Goal: Check status: Check status

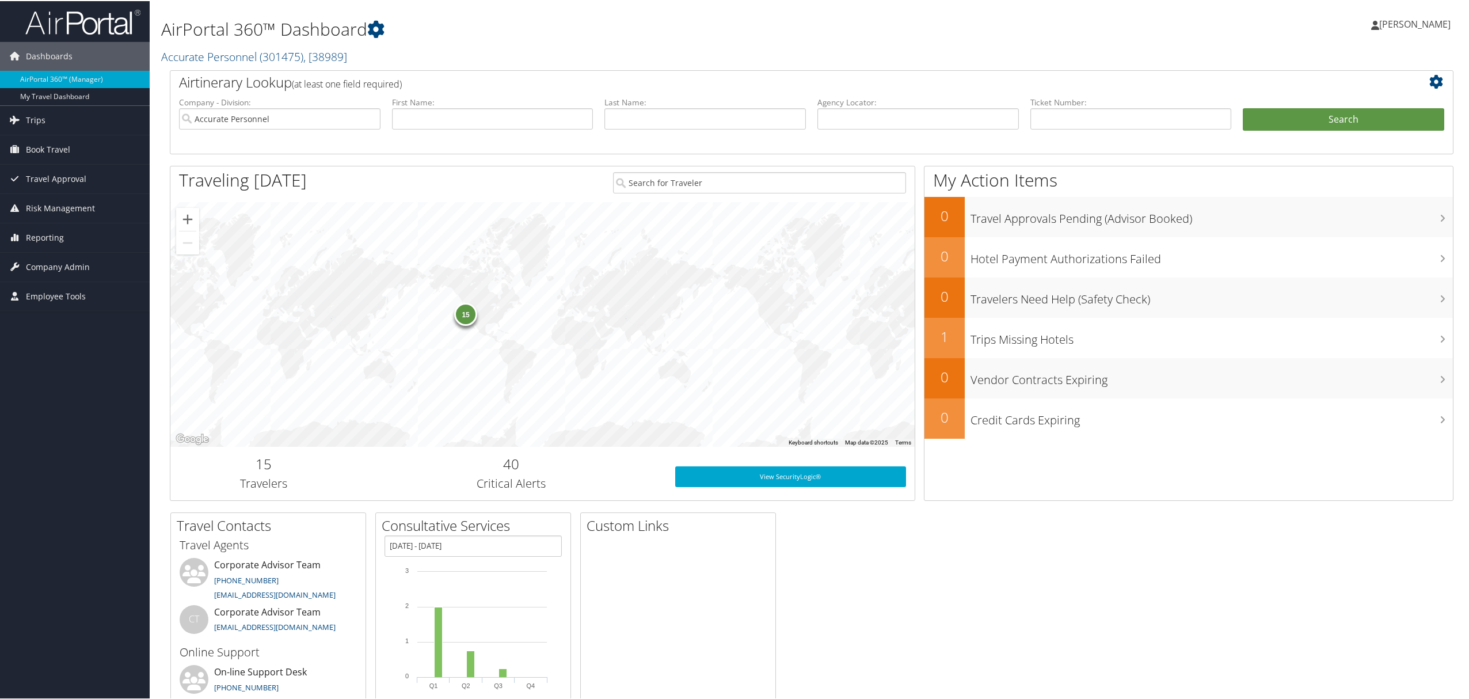
click at [1401, 21] on span "[PERSON_NAME]" at bounding box center [1414, 23] width 71 height 13
click at [1353, 100] on link "View Travel Profile" at bounding box center [1385, 103] width 128 height 20
click at [45, 152] on link "Current/Future Trips" at bounding box center [75, 159] width 150 height 17
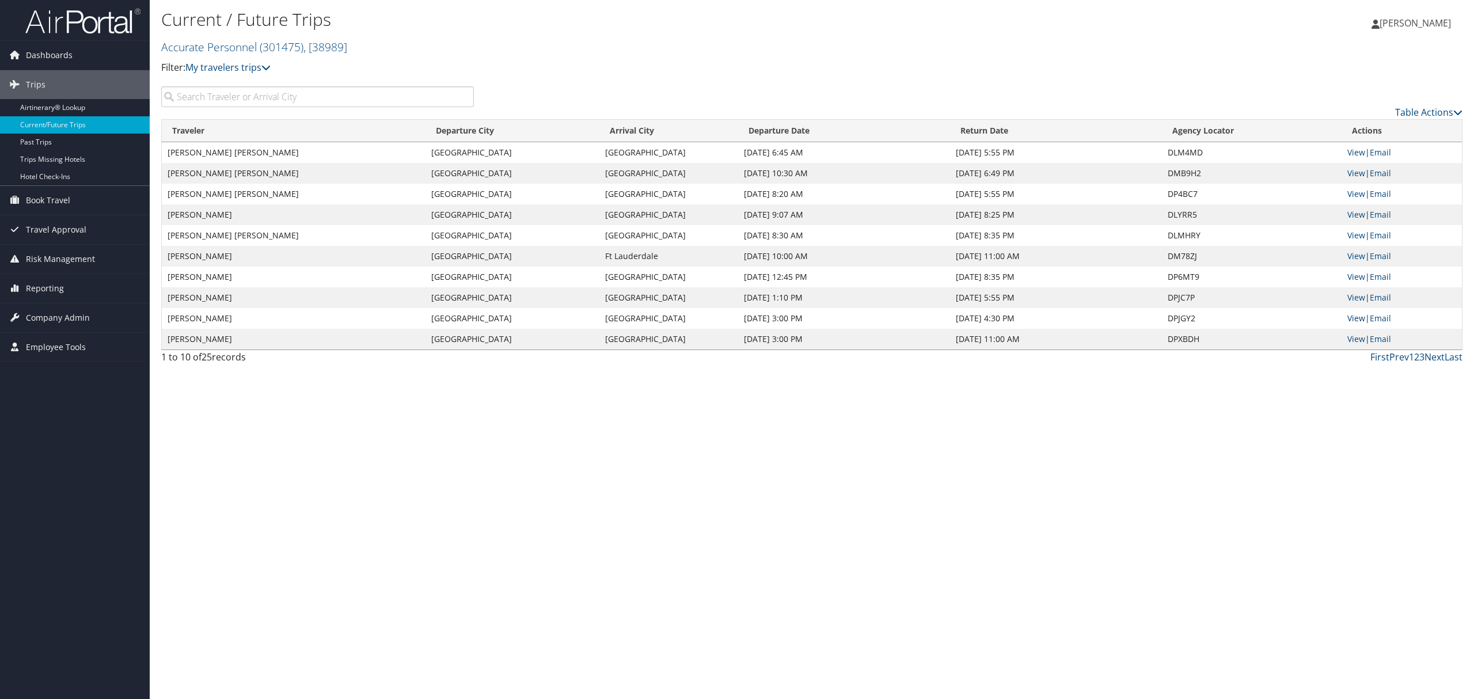
click at [1353, 322] on link "View" at bounding box center [1356, 318] width 18 height 11
click at [1348, 300] on link "View" at bounding box center [1356, 297] width 18 height 11
click at [275, 435] on div "Current / Future Trips Accurate Personnel ( 301475 ) , [ 38989 ] Accurate Perso…" at bounding box center [812, 349] width 1324 height 699
click at [1356, 194] on link "View" at bounding box center [1356, 193] width 18 height 11
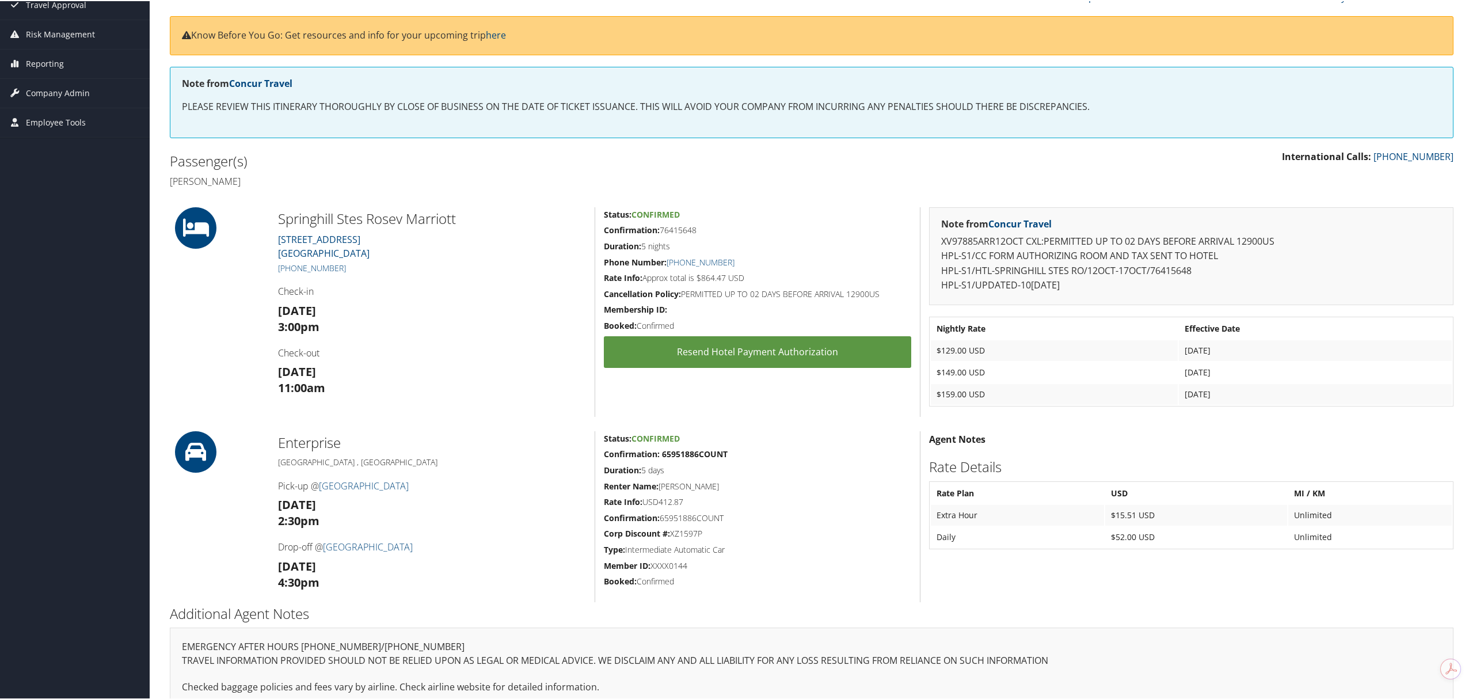
scroll to position [153, 0]
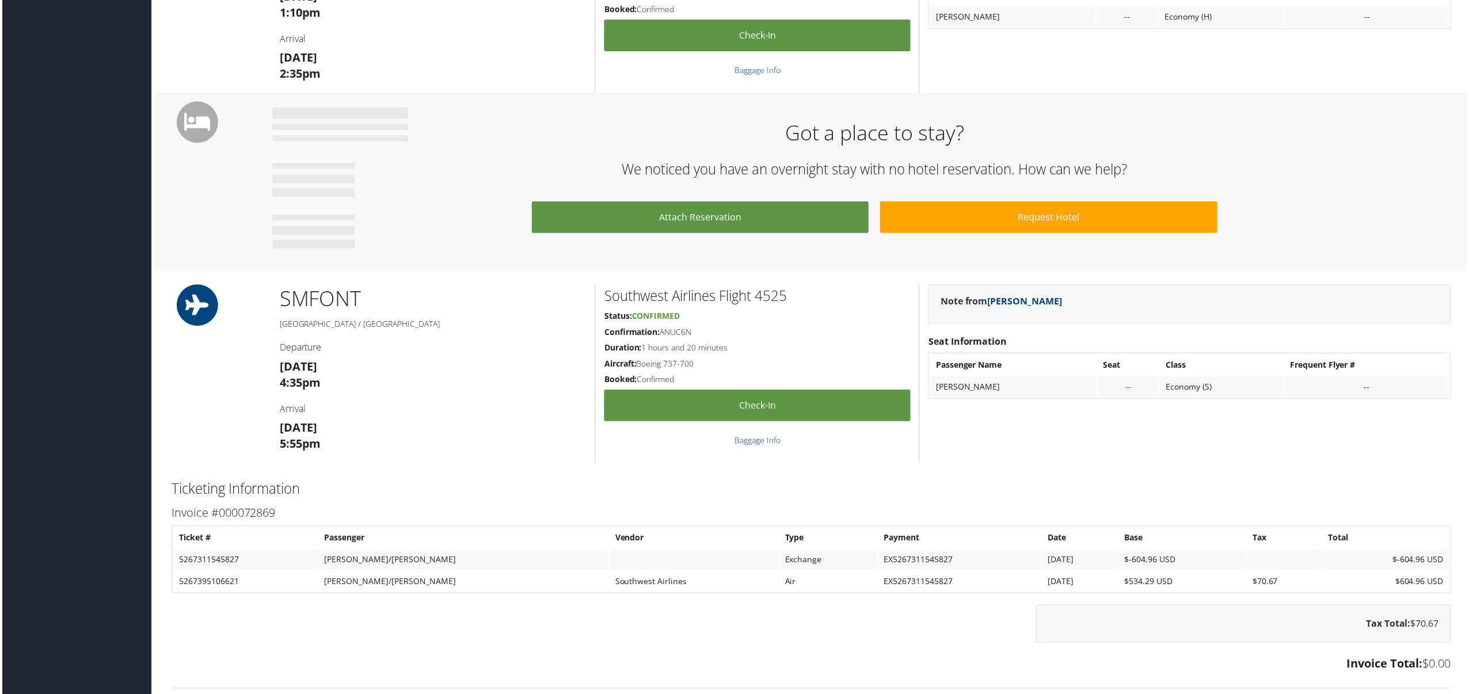
scroll to position [537, 0]
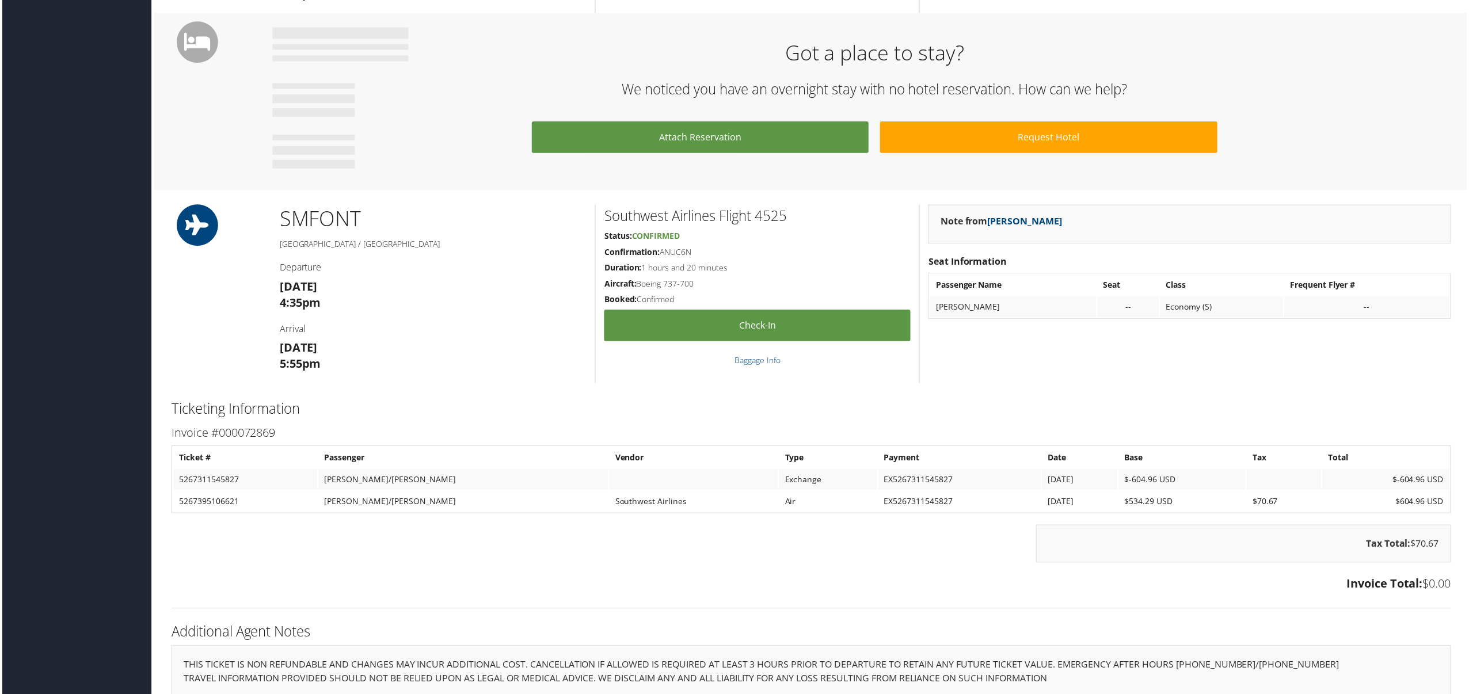
drag, startPoint x: 872, startPoint y: 466, endPoint x: -139, endPoint y: 533, distance: 1013.2
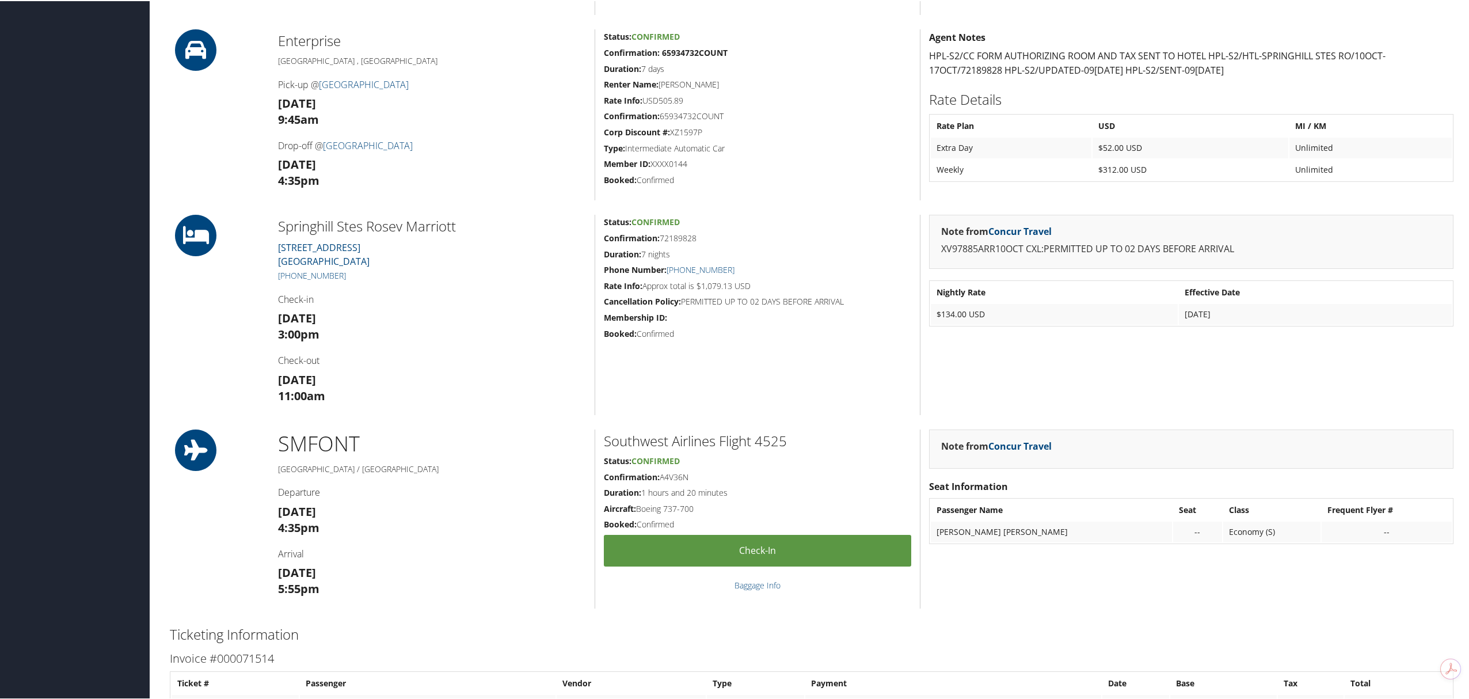
scroll to position [537, 0]
click at [374, 575] on h3 "[DATE] 5:55pm" at bounding box center [432, 579] width 308 height 32
click at [466, 488] on h4 "Departure" at bounding box center [432, 490] width 308 height 13
click at [516, 447] on h1 "SMF ONT" at bounding box center [432, 442] width 308 height 29
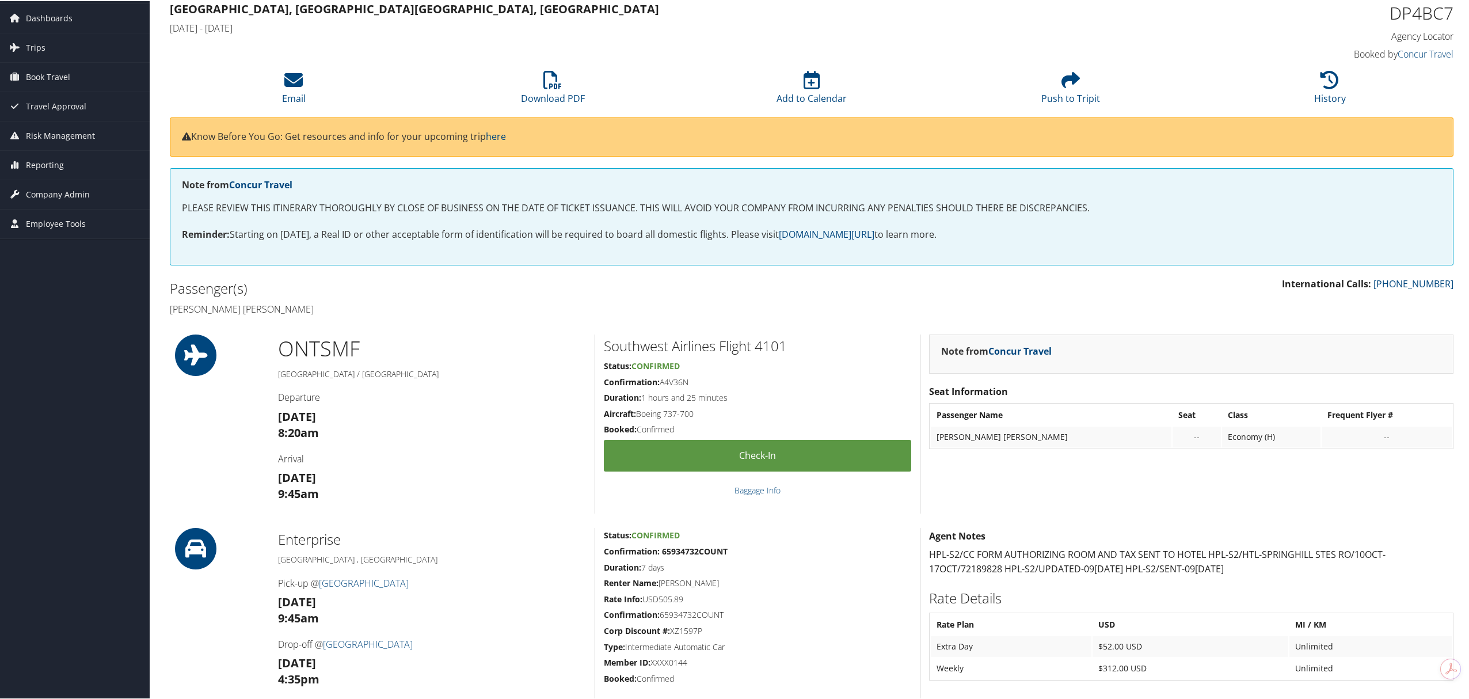
scroll to position [0, 0]
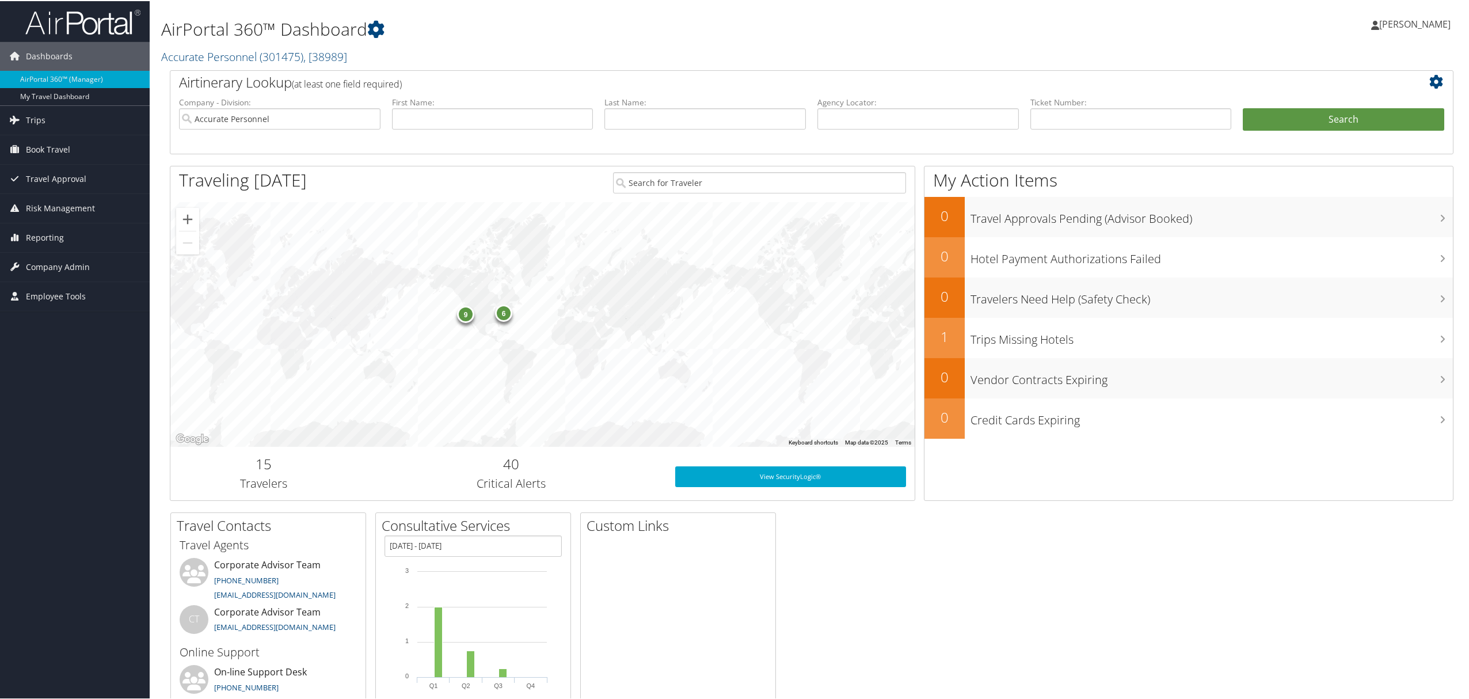
click at [1401, 22] on span "[PERSON_NAME]" at bounding box center [1414, 23] width 71 height 13
click at [1345, 100] on link "View Travel Profile" at bounding box center [1385, 103] width 128 height 20
click at [32, 111] on span "Trips" at bounding box center [36, 119] width 20 height 29
click at [51, 160] on link "Current/Future Trips" at bounding box center [75, 159] width 150 height 17
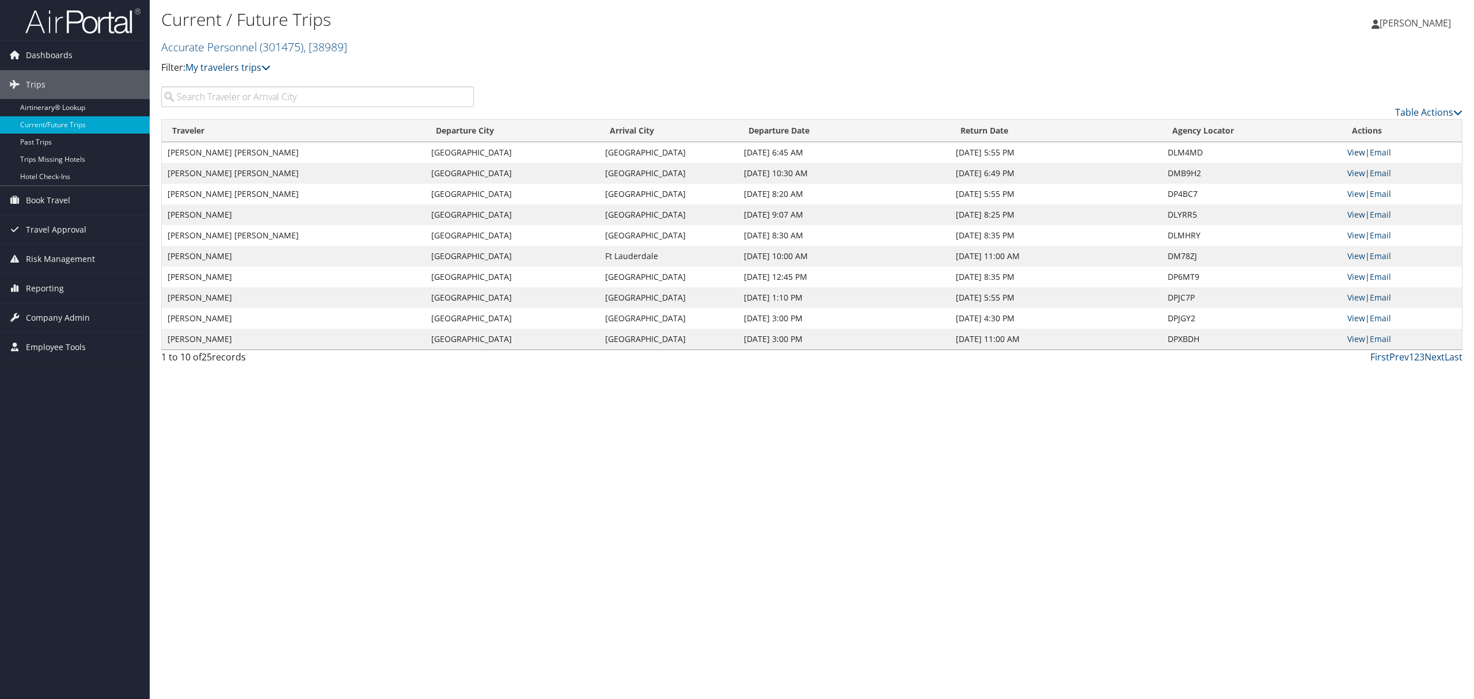
click at [1354, 151] on link "View" at bounding box center [1356, 152] width 18 height 11
click at [521, 594] on div "Current / Future Trips Accurate Personnel ( 301475 ) , [ 38989 ] Accurate Perso…" at bounding box center [812, 349] width 1324 height 699
click at [214, 92] on input "search" at bounding box center [317, 96] width 313 height 21
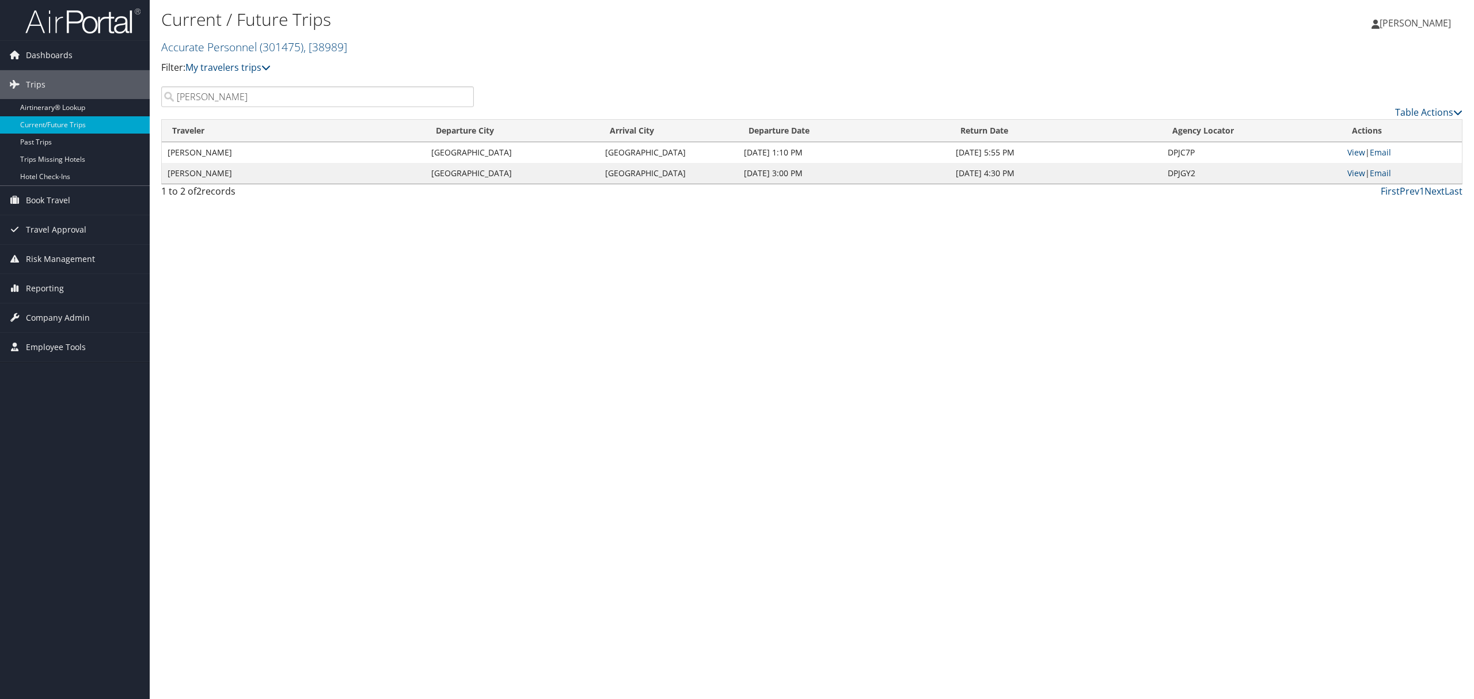
type input "Lizette"
click at [669, 500] on div "Current / Future Trips Accurate Personnel ( 301475 ) , [ 38989 ] Accurate Perso…" at bounding box center [812, 349] width 1324 height 699
click at [977, 297] on div "Current / Future Trips Accurate Personnel ( 301475 ) , [ 38989 ] Accurate Perso…" at bounding box center [812, 349] width 1324 height 699
click at [1354, 152] on link "View" at bounding box center [1356, 152] width 18 height 11
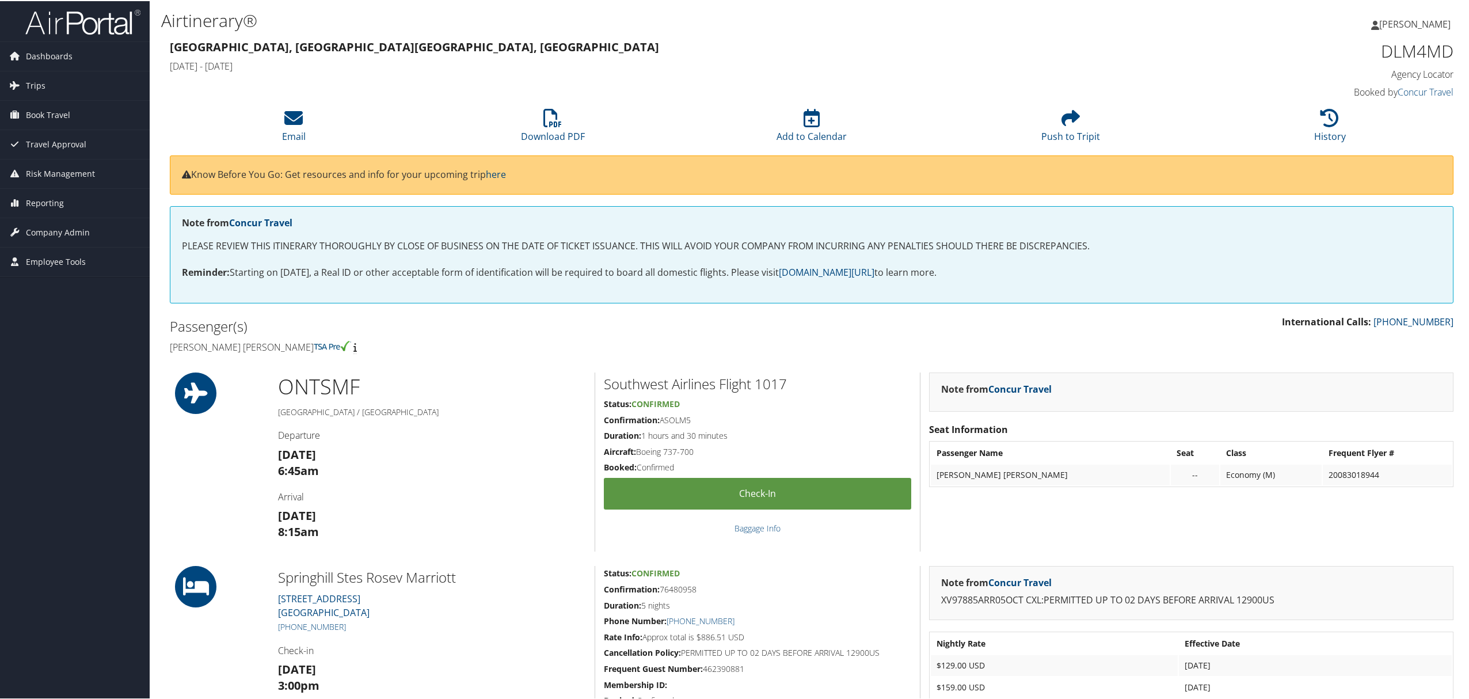
drag, startPoint x: 0, startPoint y: 0, endPoint x: 861, endPoint y: 330, distance: 922.5
click at [861, 330] on div "International Calls: 800-600-3737" at bounding box center [1137, 327] width 651 height 26
click at [362, 421] on div "ONT SMF Ontario / Sacramento Departure Sun 05 Oct 6:45am Arrival Sun 05 Oct 8:1…" at bounding box center [431, 460] width 325 height 179
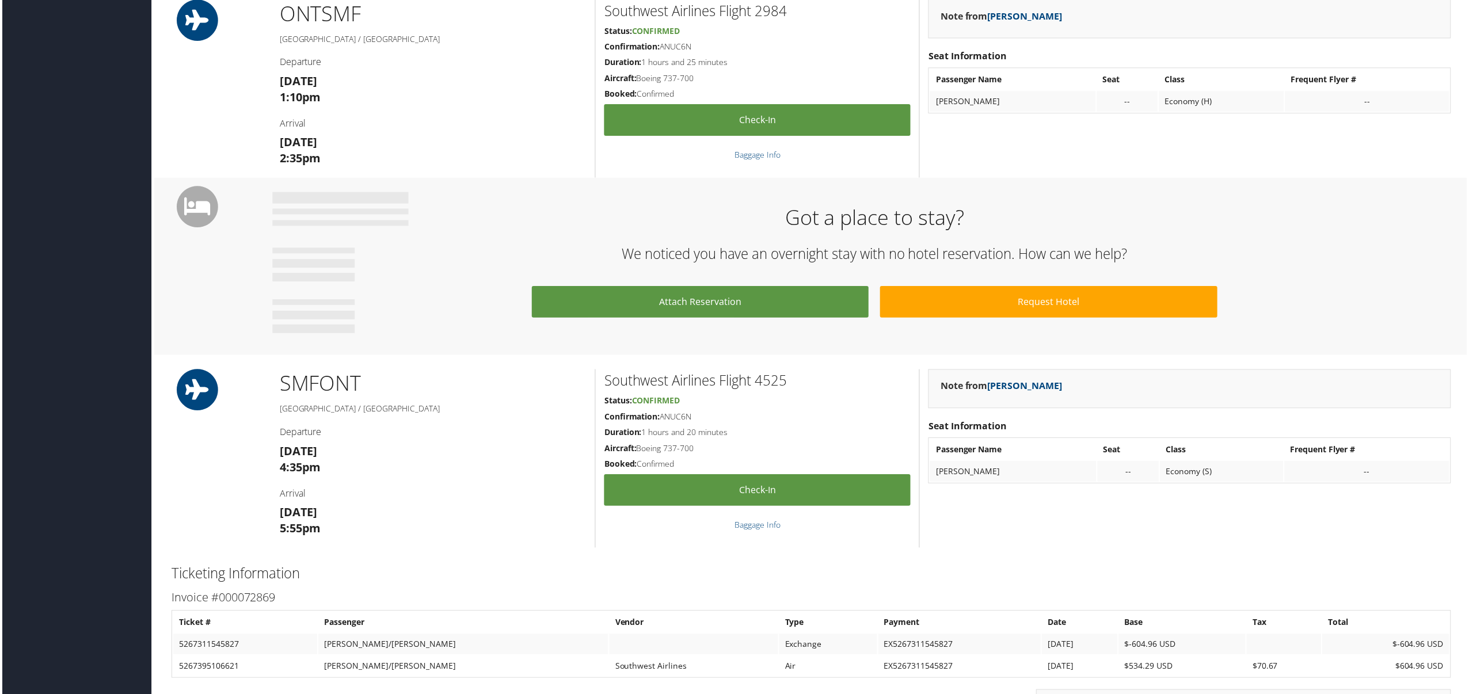
scroll to position [537, 0]
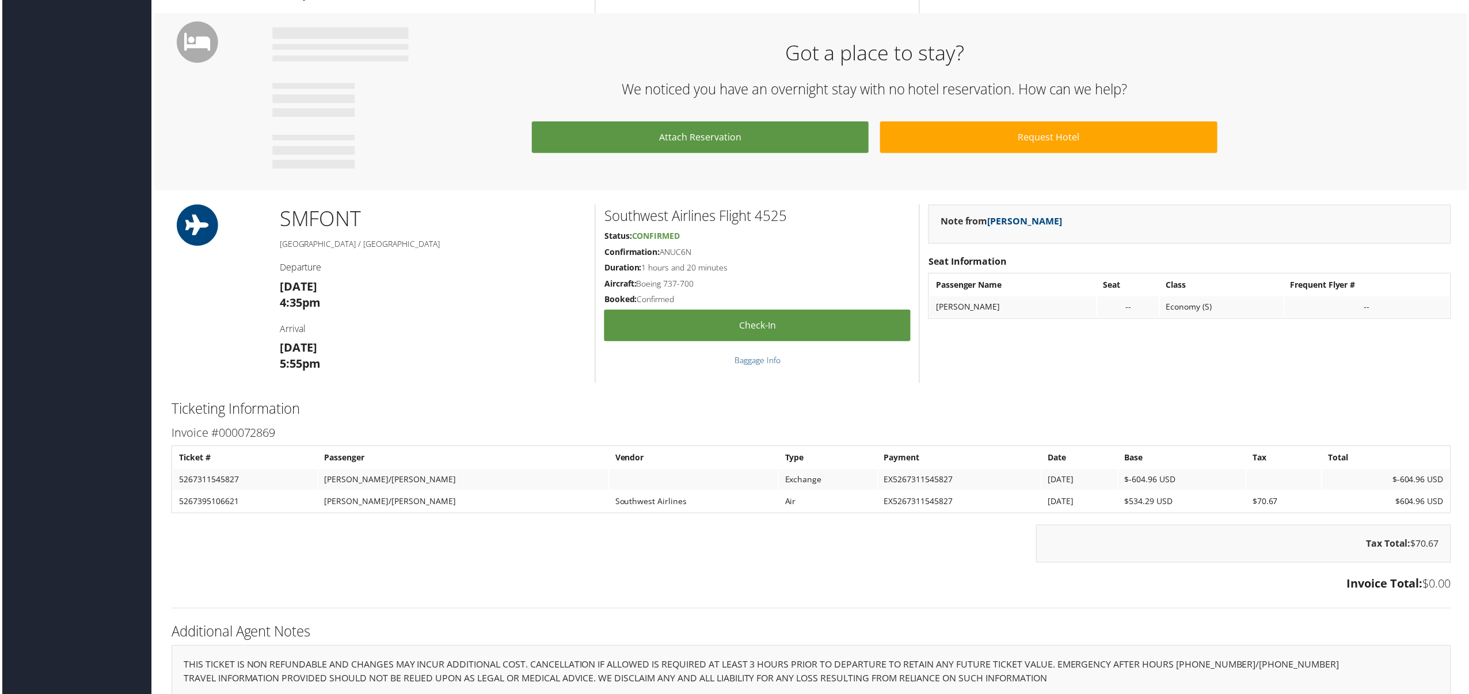
click at [438, 328] on h4 "Arrival" at bounding box center [432, 330] width 308 height 13
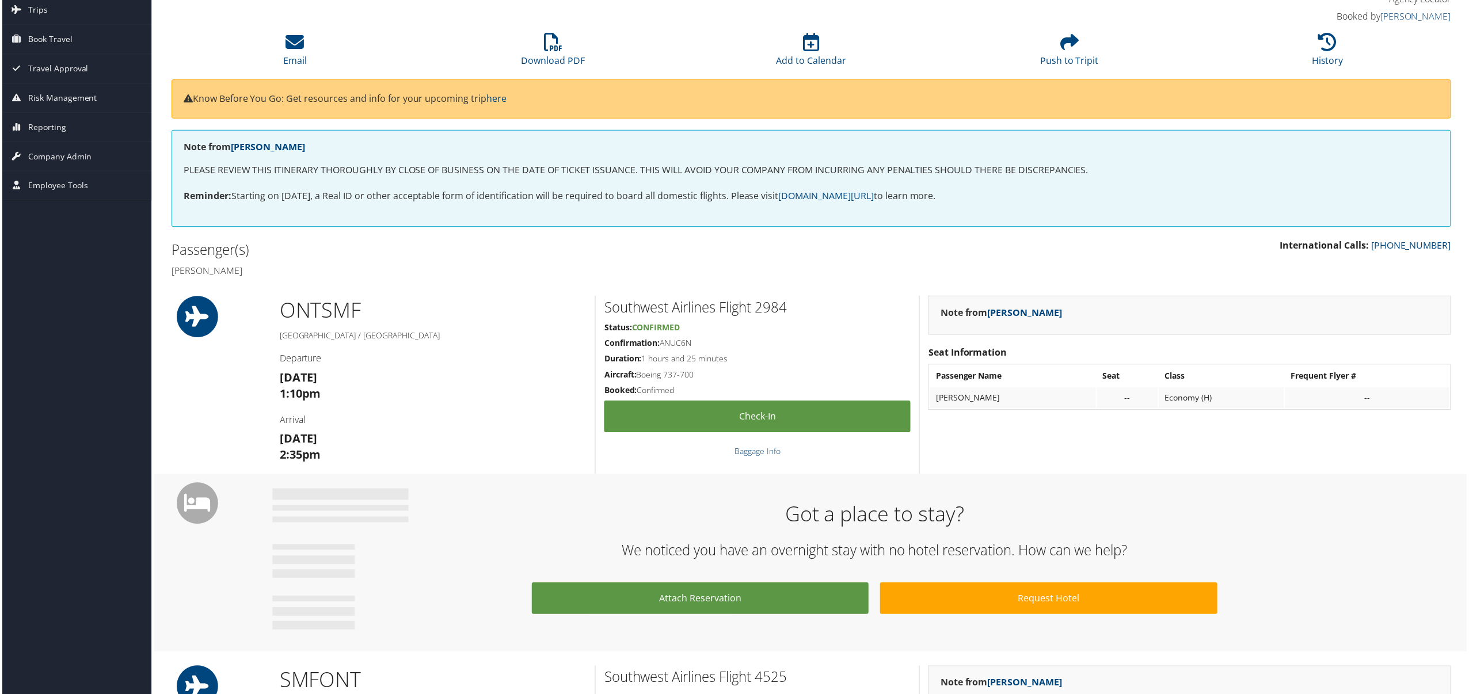
scroll to position [0, 0]
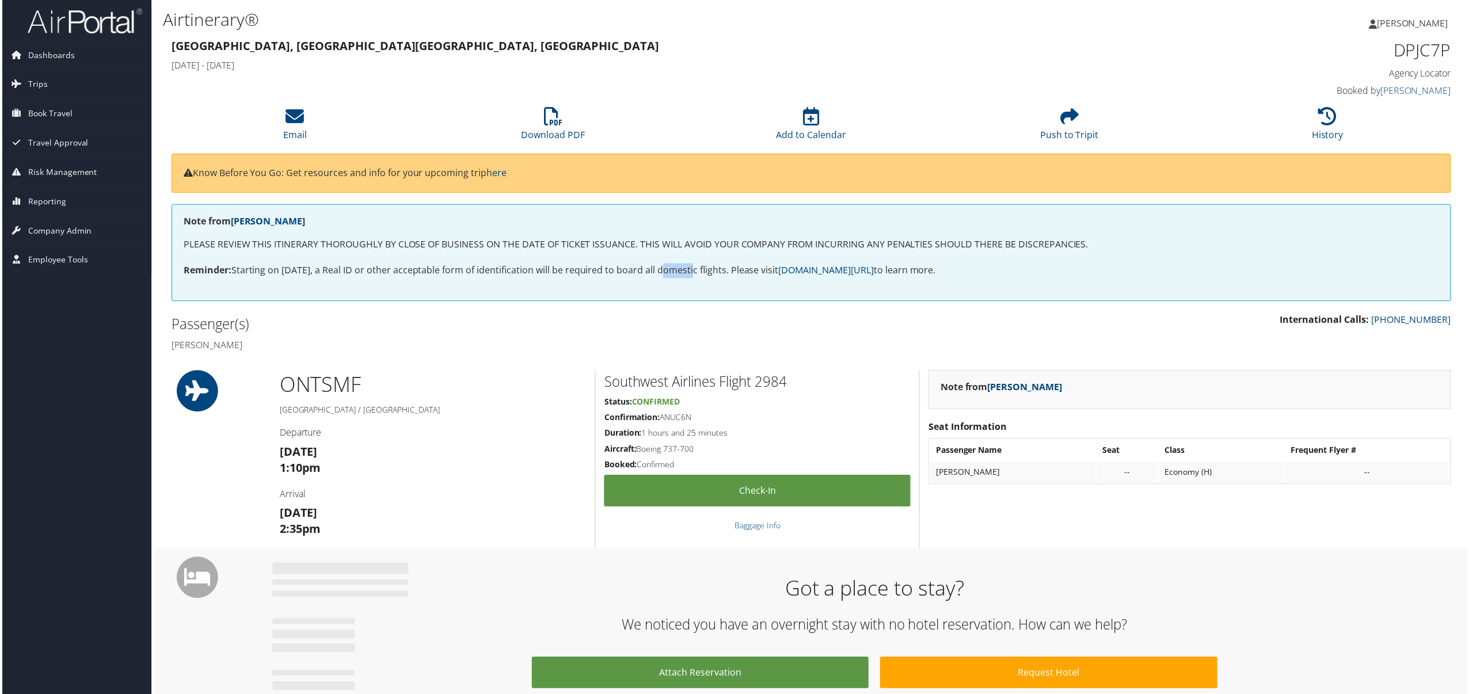
drag, startPoint x: 684, startPoint y: 288, endPoint x: 645, endPoint y: 259, distance: 48.8
click at [660, 291] on div "Note from Pamela Dorsey PLEASE REVIEW THIS ITINERARY THOROUGHLY BY CLOSE OF BUS…" at bounding box center [812, 253] width 1284 height 97
